Goal: Navigation & Orientation: Find specific page/section

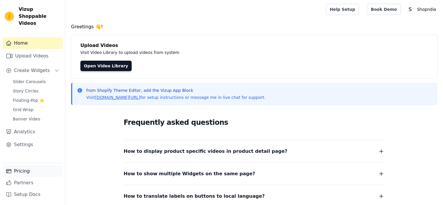
click at [17, 175] on link "Pricing" at bounding box center [32, 171] width 60 height 12
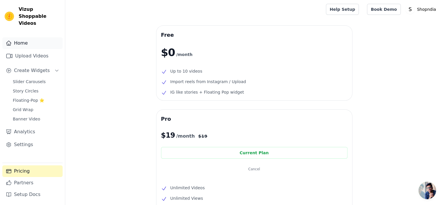
click at [36, 37] on link "Home" at bounding box center [32, 43] width 60 height 12
